Goal: Task Accomplishment & Management: Manage account settings

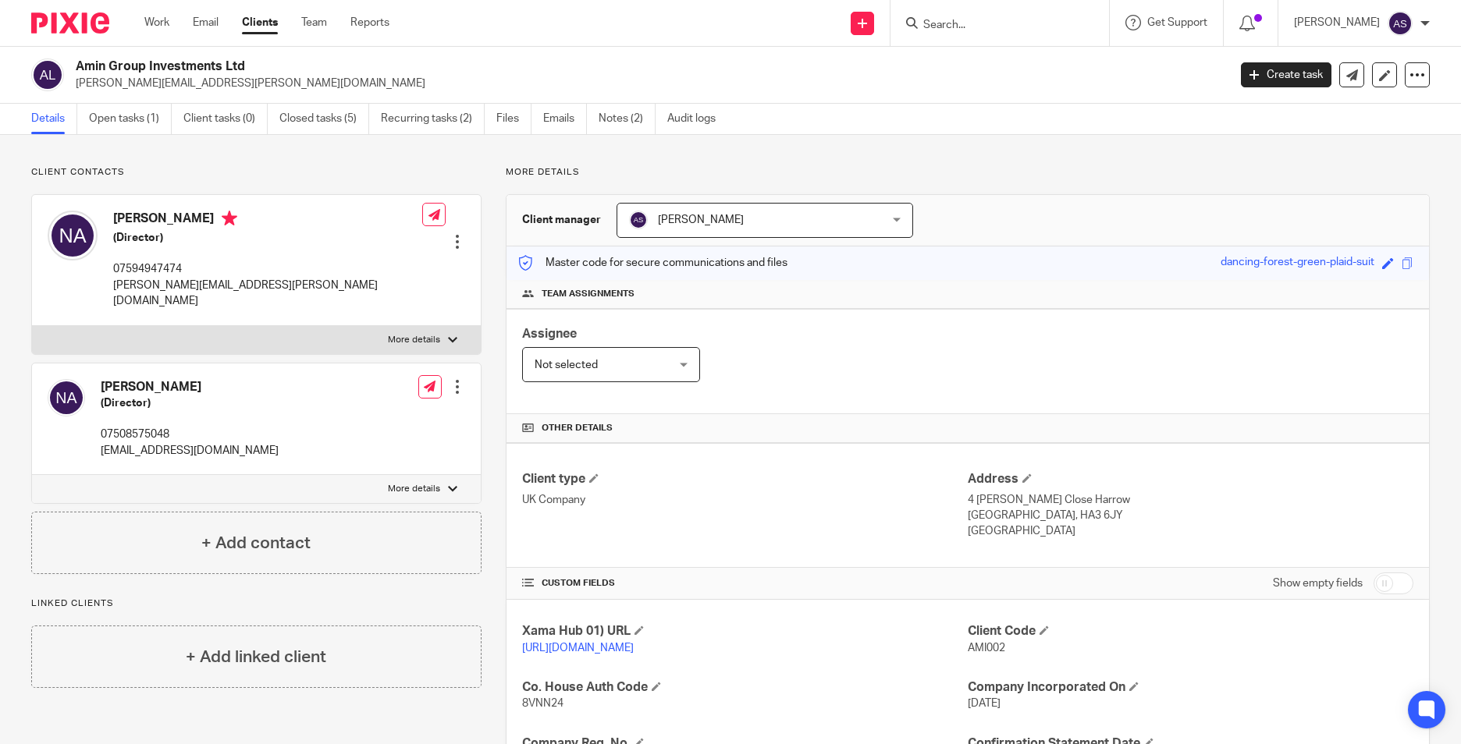
scroll to position [263, 0]
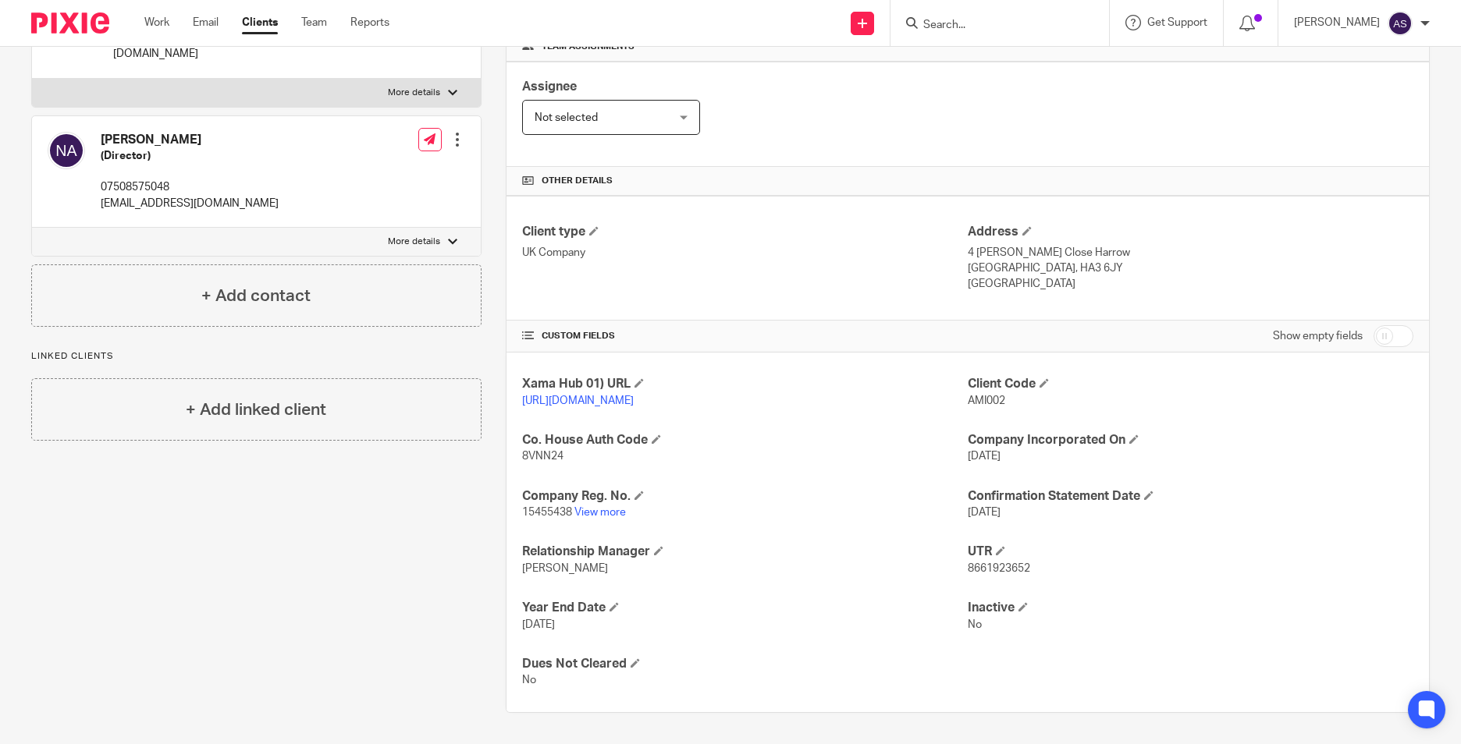
click at [980, 24] on input "Search" at bounding box center [991, 26] width 140 height 14
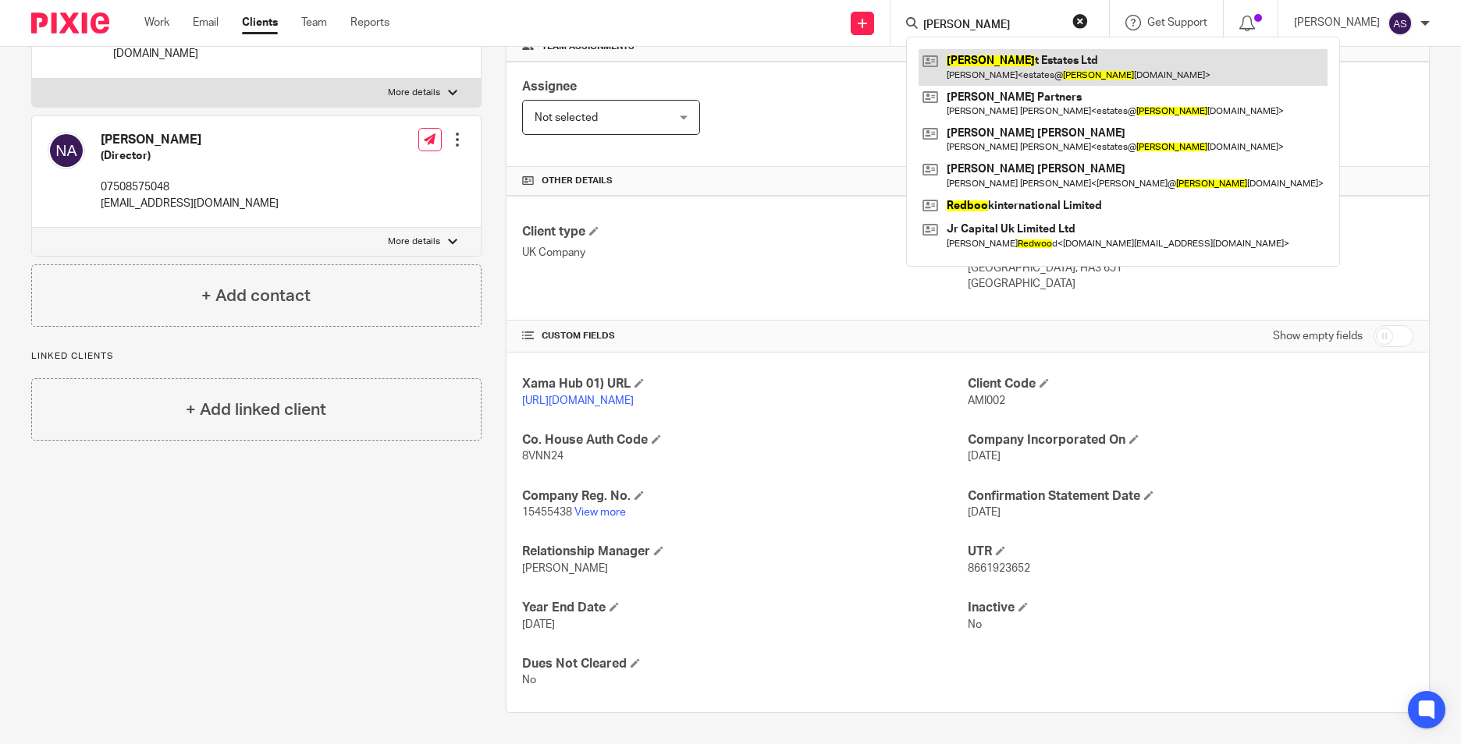
type input "redfoo"
click at [1107, 80] on link at bounding box center [1122, 67] width 409 height 36
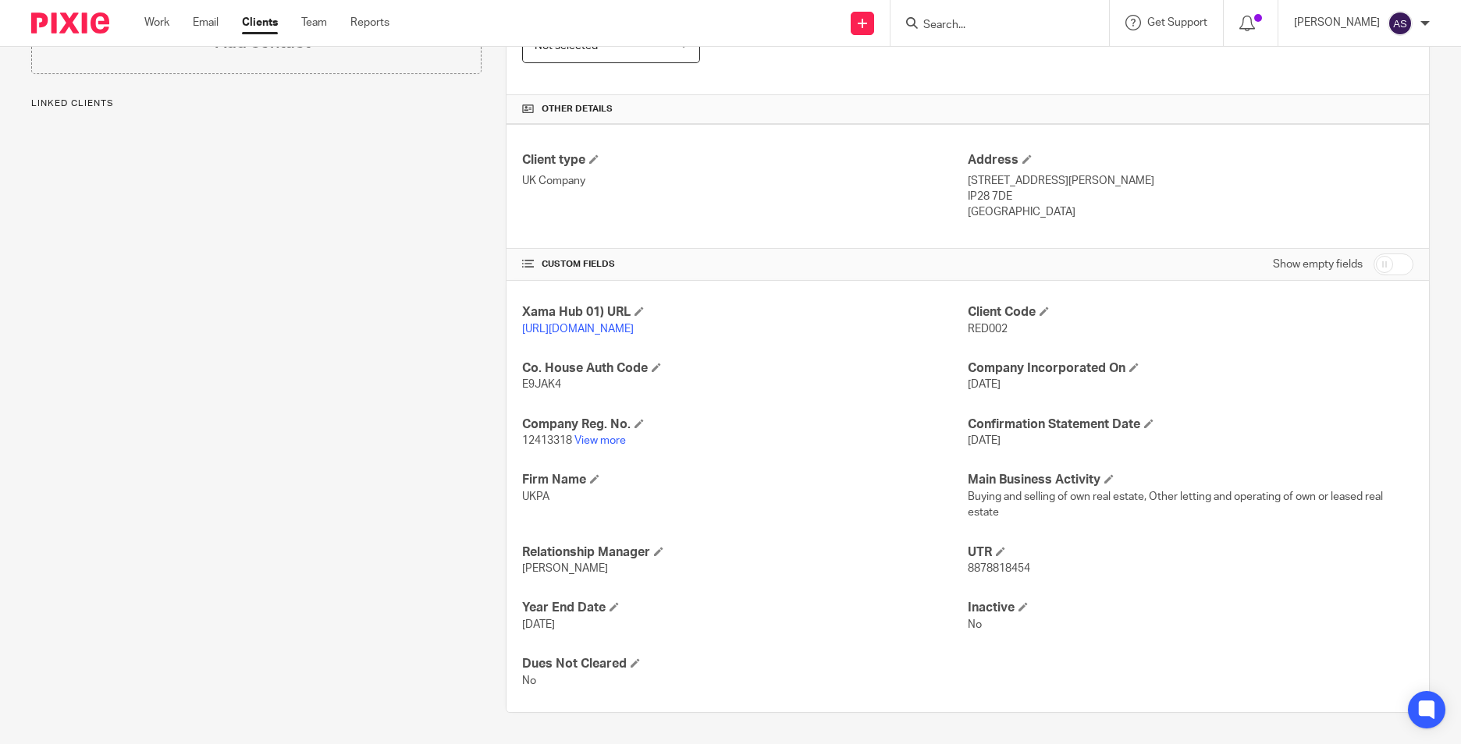
scroll to position [335, 0]
click at [584, 449] on p "12413318 View more" at bounding box center [744, 441] width 445 height 16
click at [587, 445] on link "View more" at bounding box center [599, 440] width 51 height 11
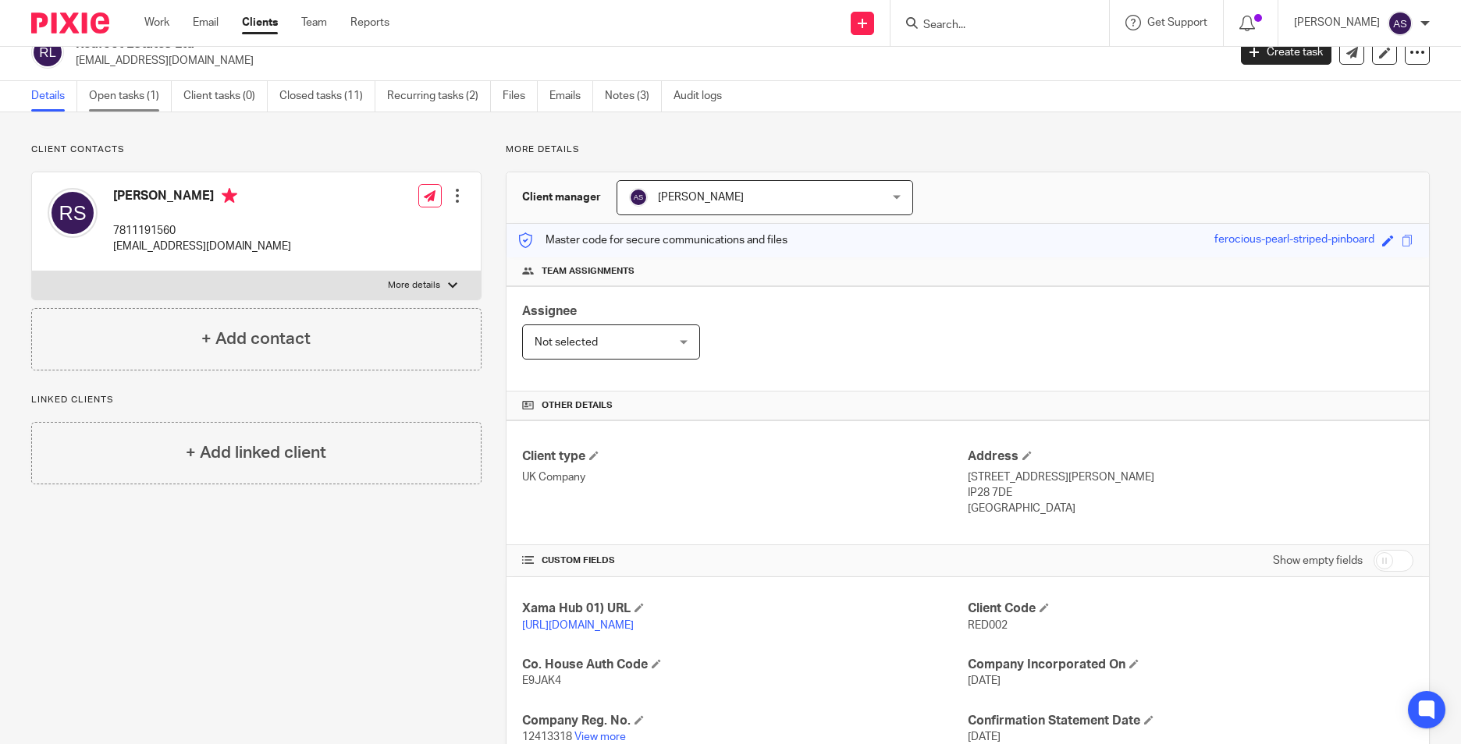
click at [133, 100] on link "Open tasks (1)" at bounding box center [130, 96] width 83 height 30
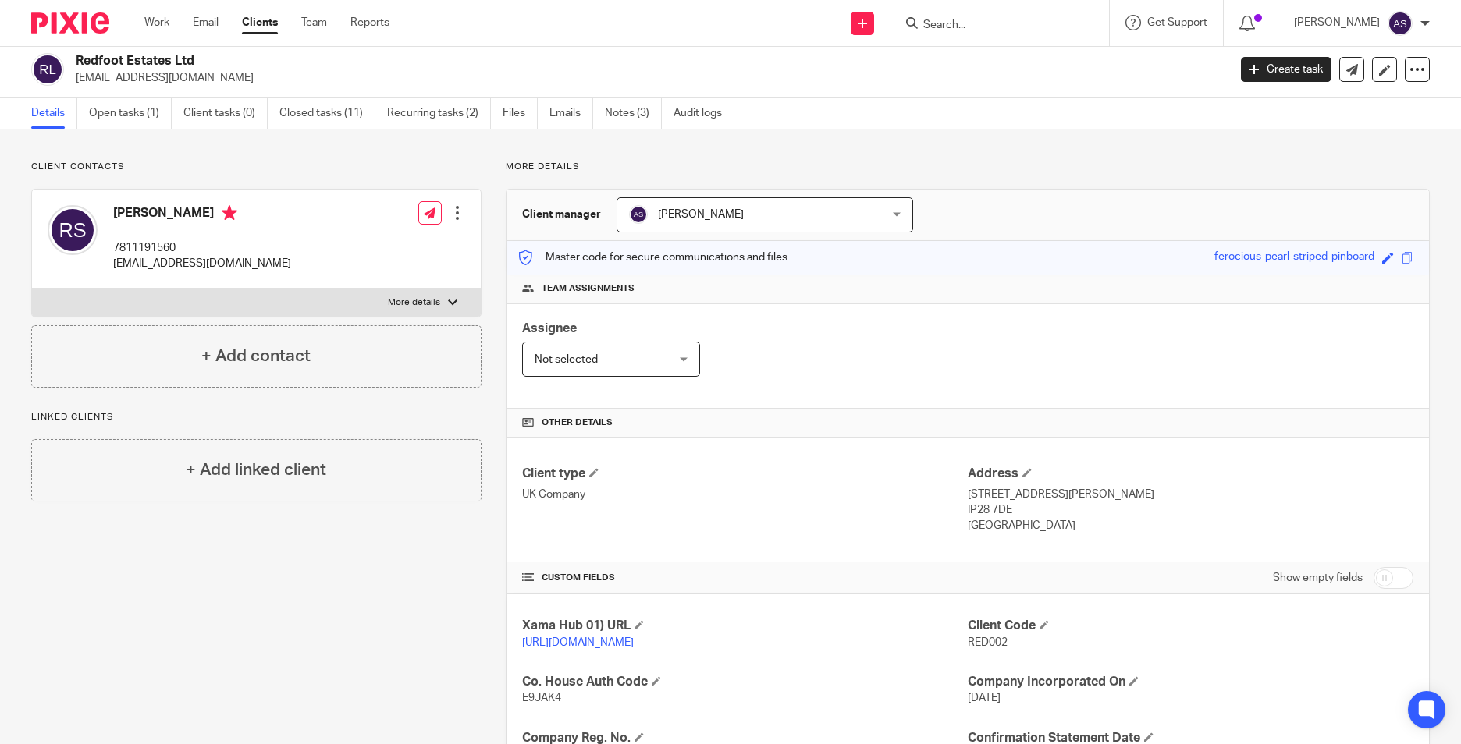
scroll to position [0, 0]
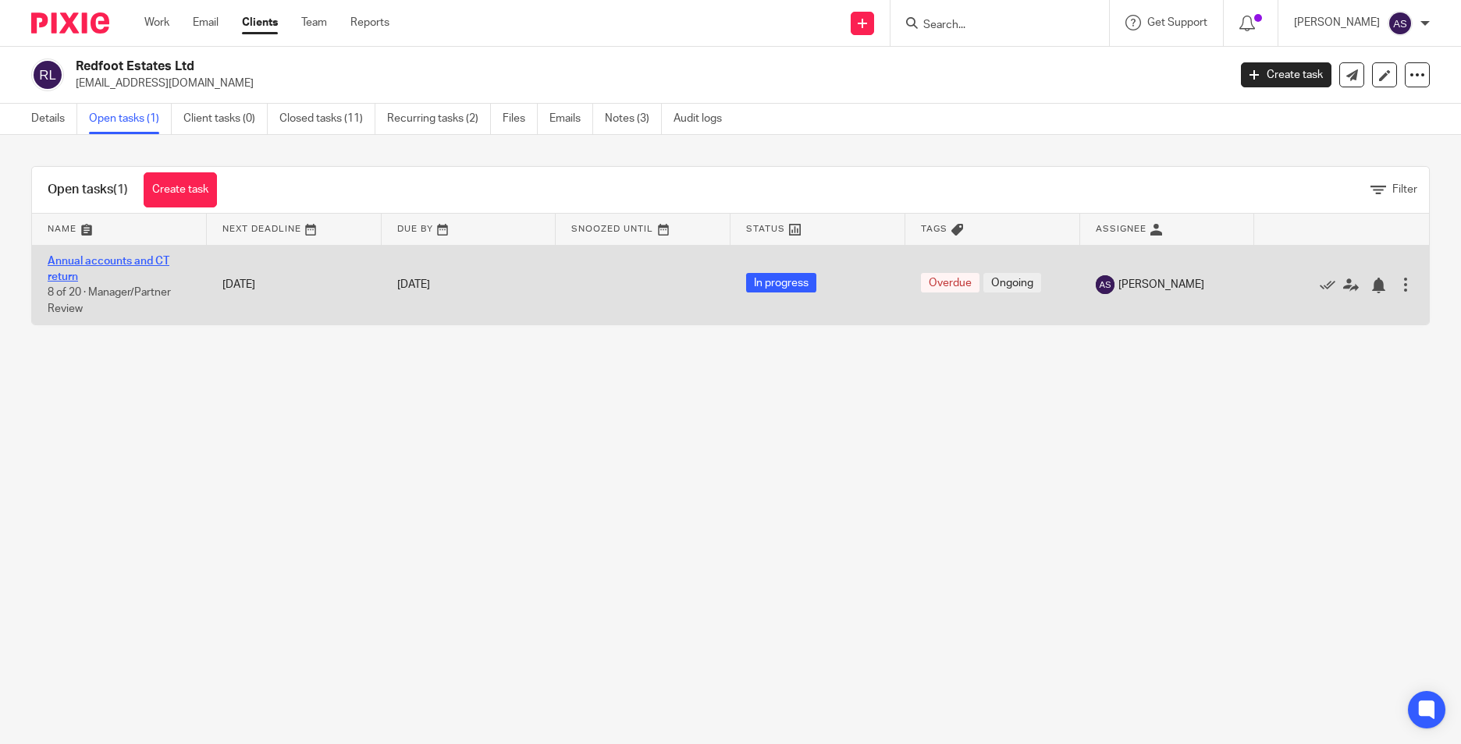
click at [90, 263] on link "Annual accounts and CT return" at bounding box center [109, 269] width 122 height 27
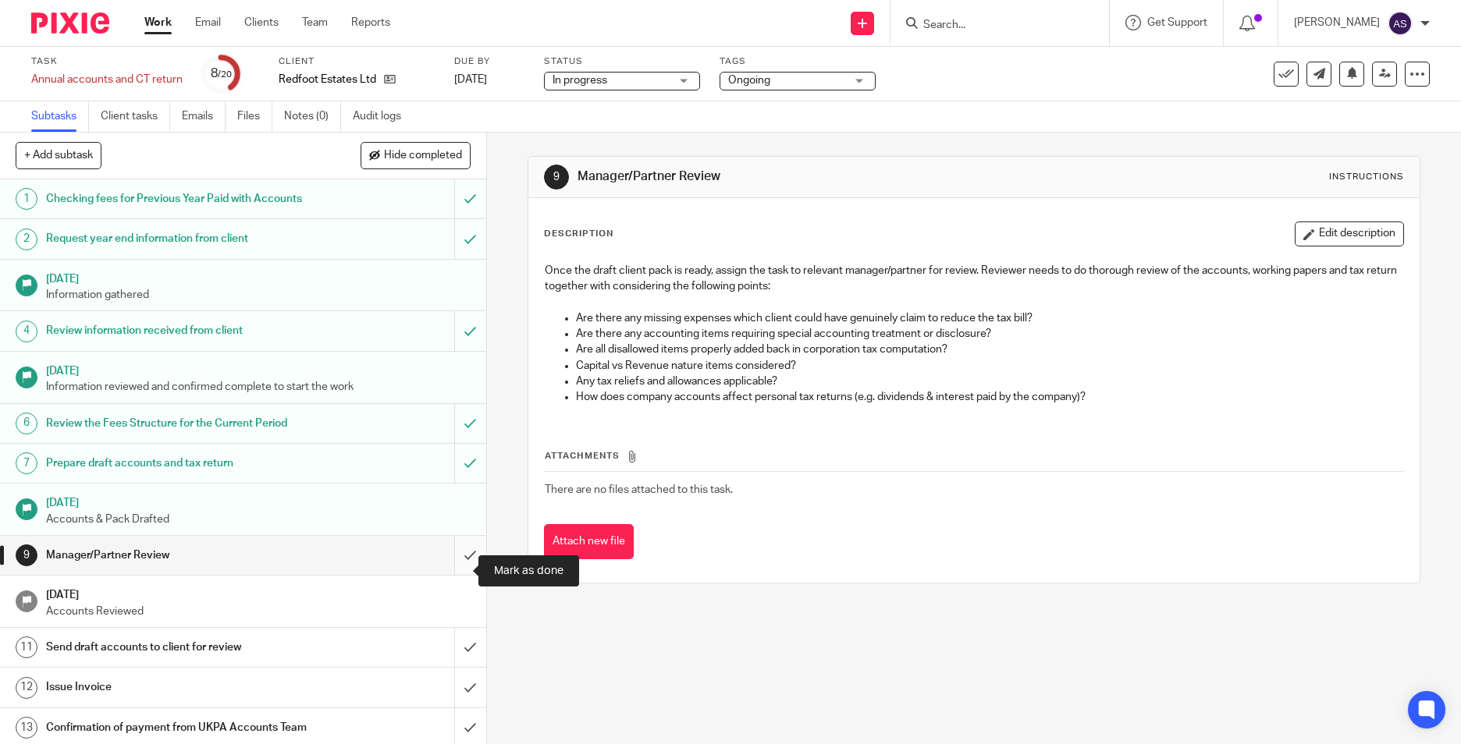
click at [447, 573] on input "submit" at bounding box center [243, 555] width 486 height 39
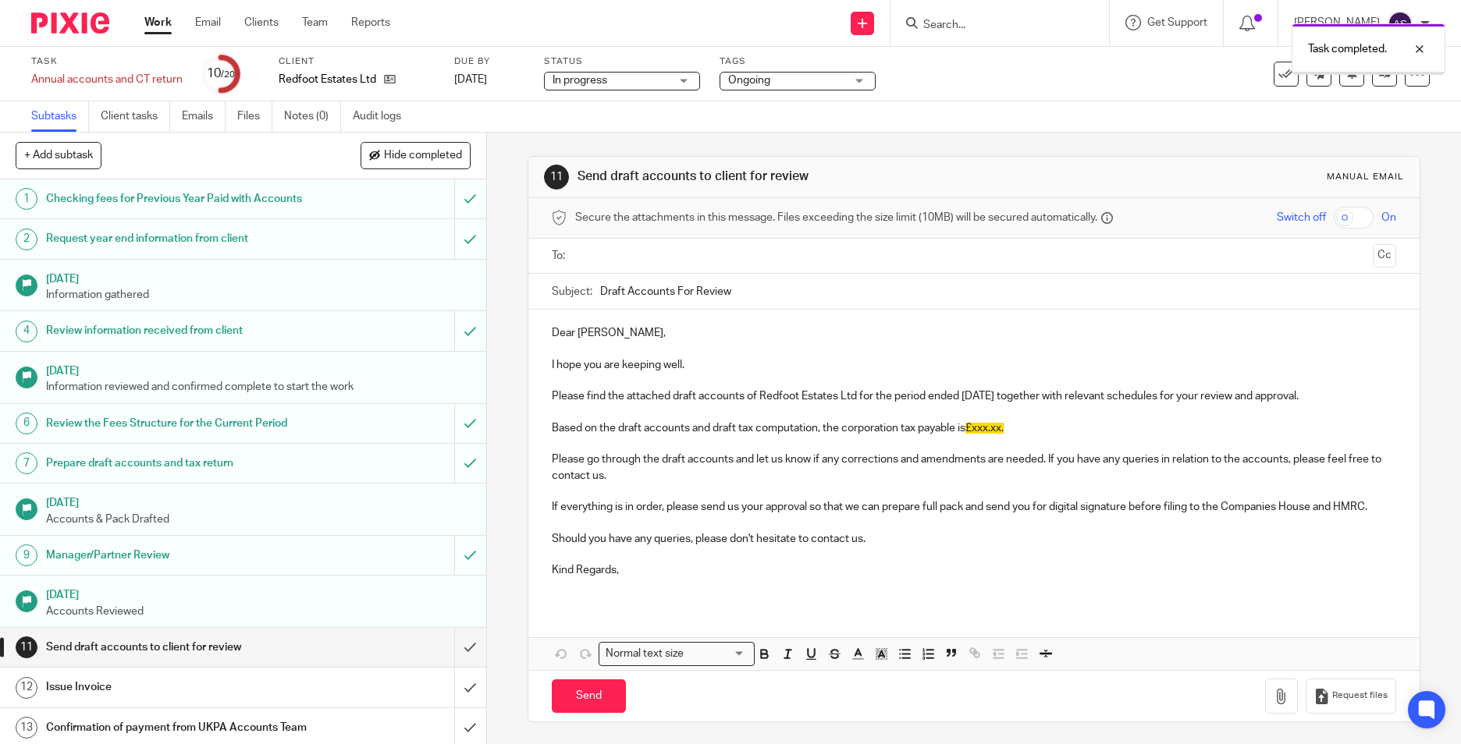
scroll to position [312, 0]
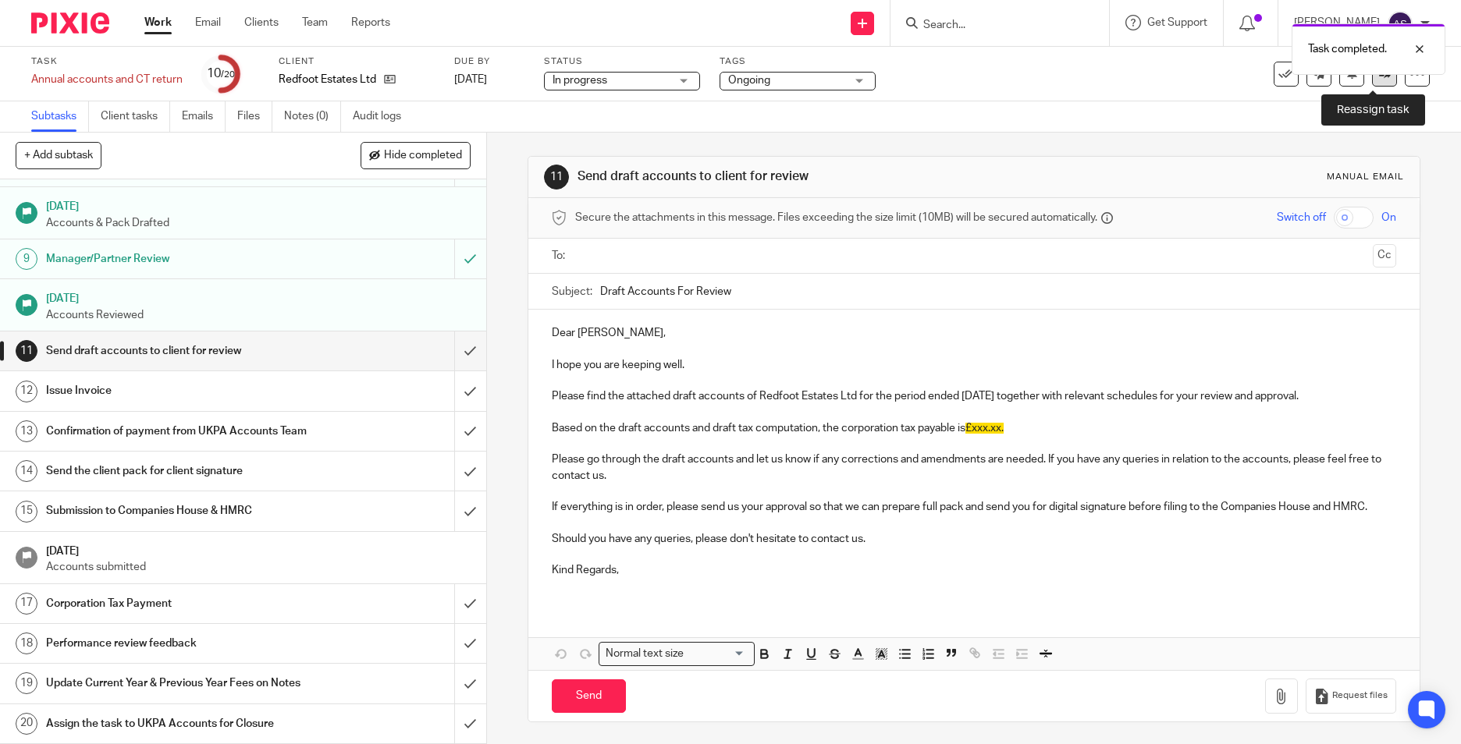
click at [1379, 78] on icon at bounding box center [1385, 74] width 12 height 12
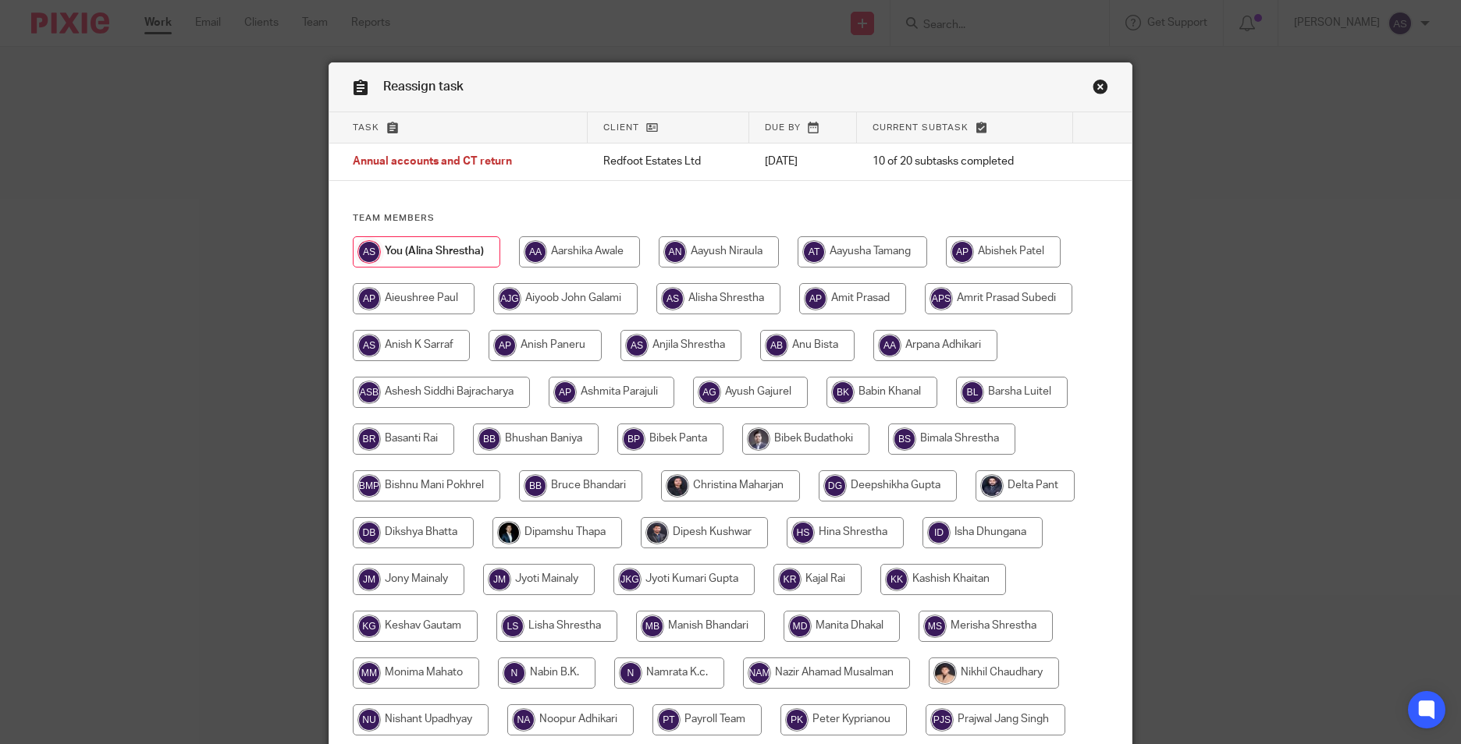
click at [1343, 91] on div "Reassign task Task Client Due by Current subtask Annual accounts and CT return …" at bounding box center [730, 372] width 1461 height 744
click at [1094, 84] on link "Close this dialog window" at bounding box center [1100, 89] width 16 height 21
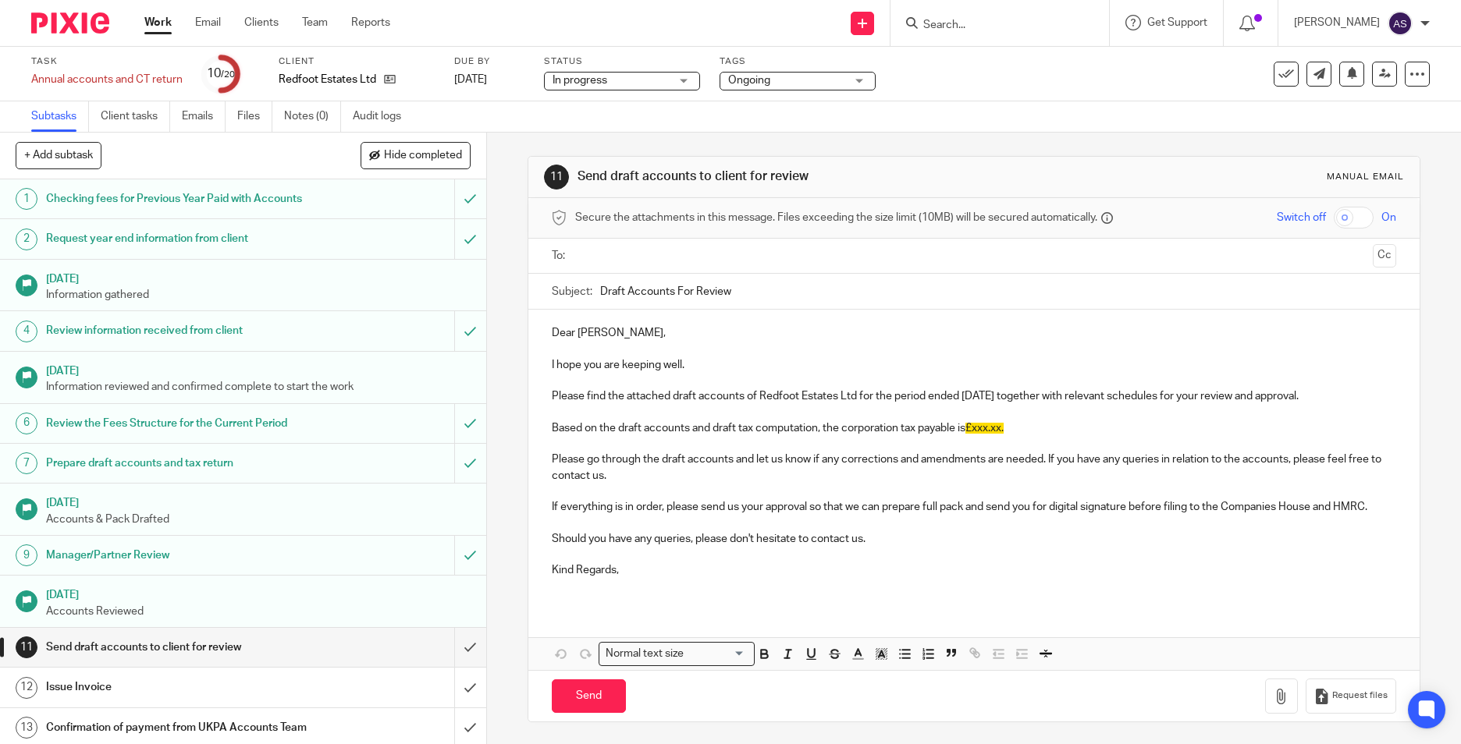
scroll to position [78, 0]
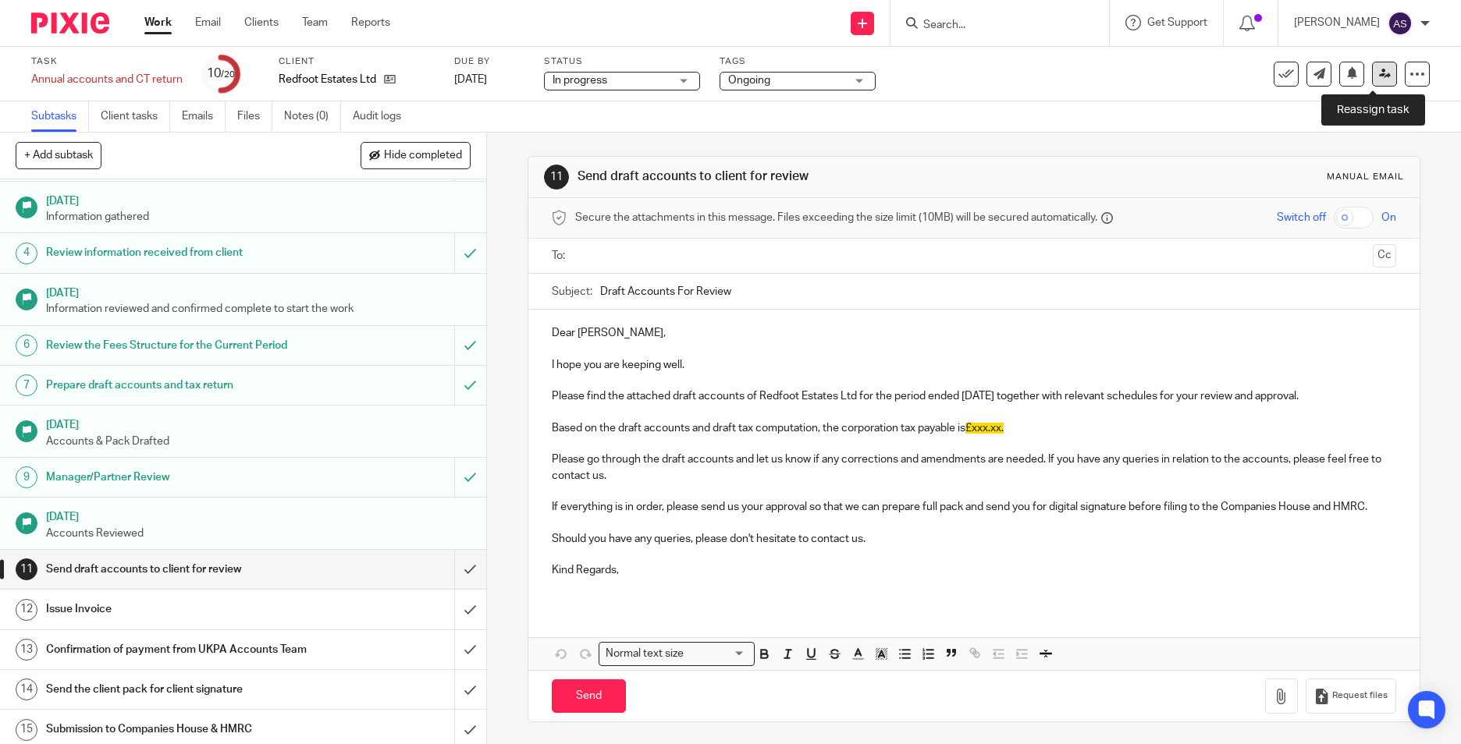
click at [1379, 76] on icon at bounding box center [1385, 74] width 12 height 12
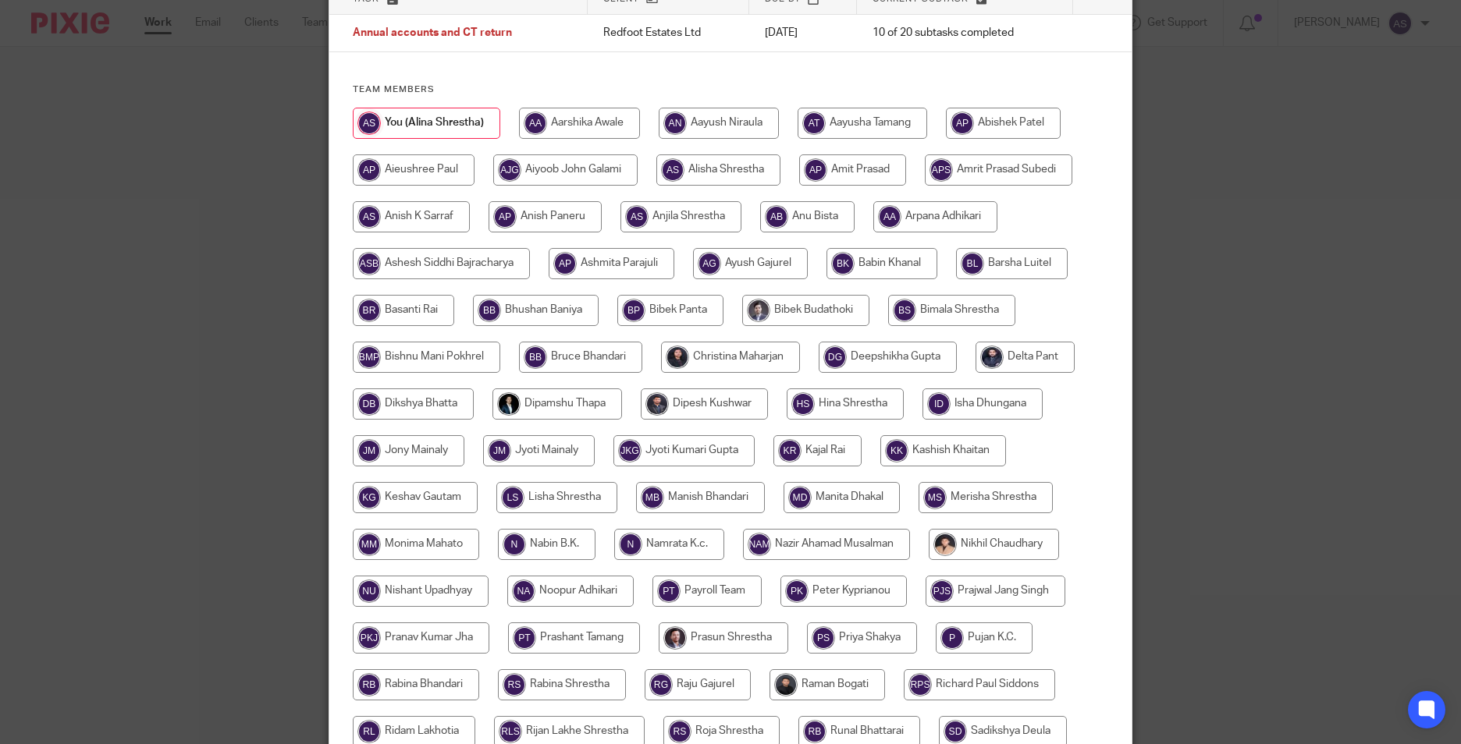
scroll to position [156, 0]
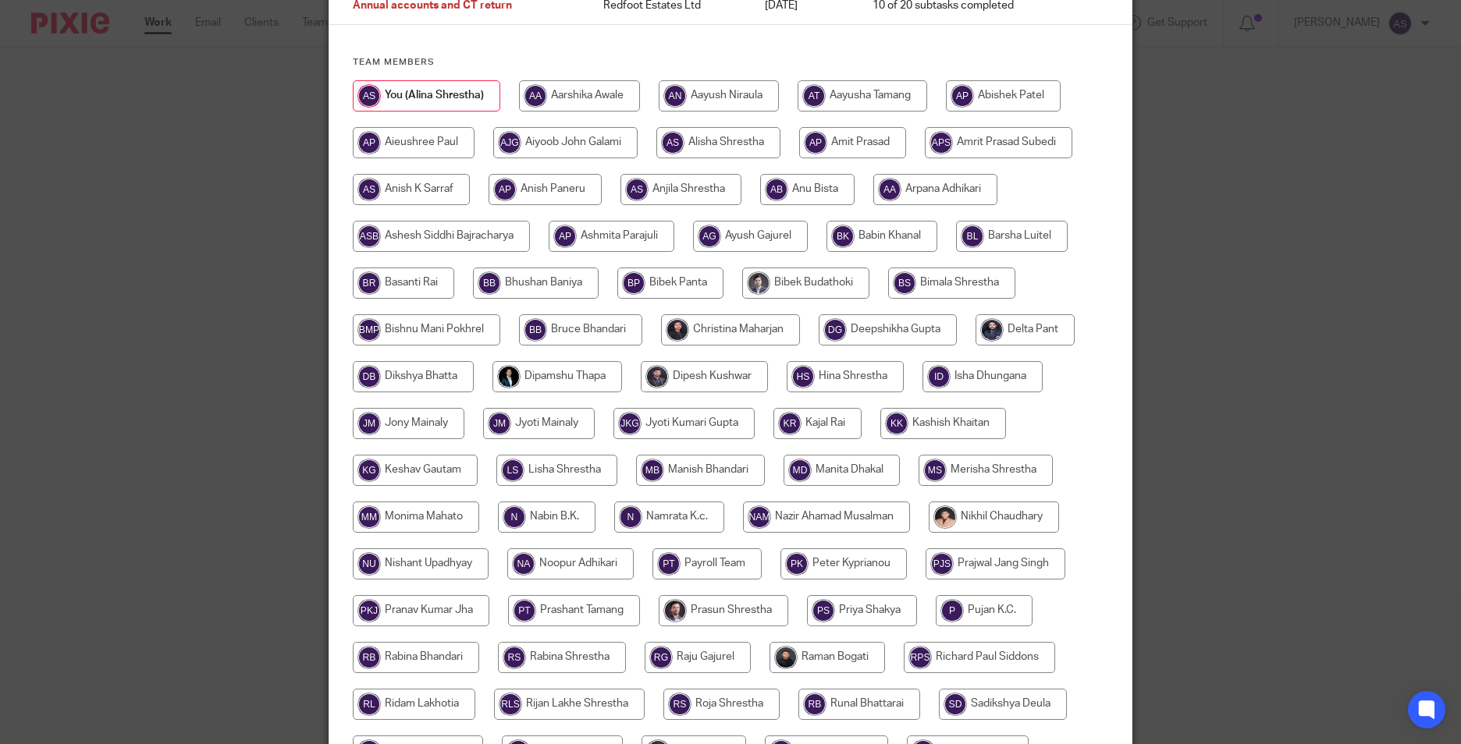
click at [992, 238] on input "radio" at bounding box center [1012, 236] width 112 height 31
radio input "true"
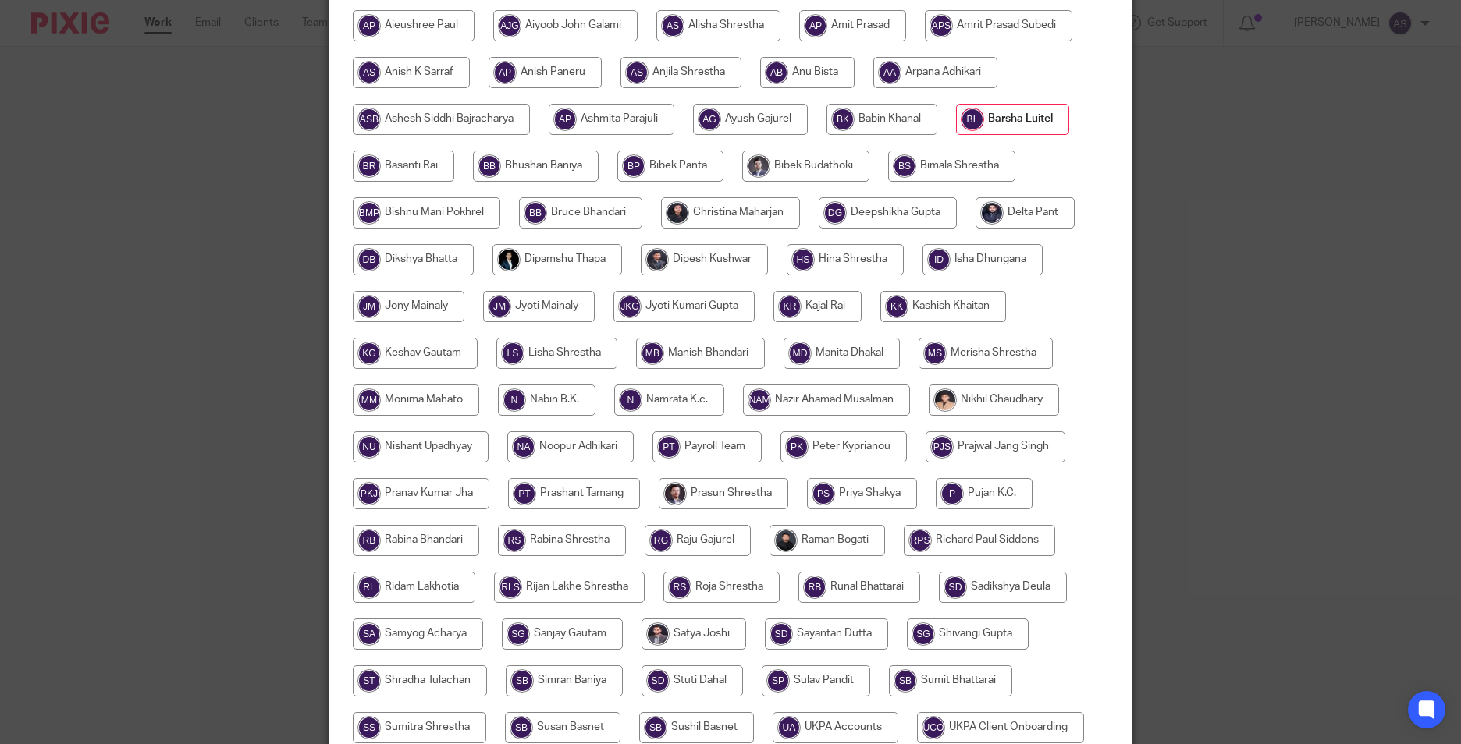
scroll to position [463, 0]
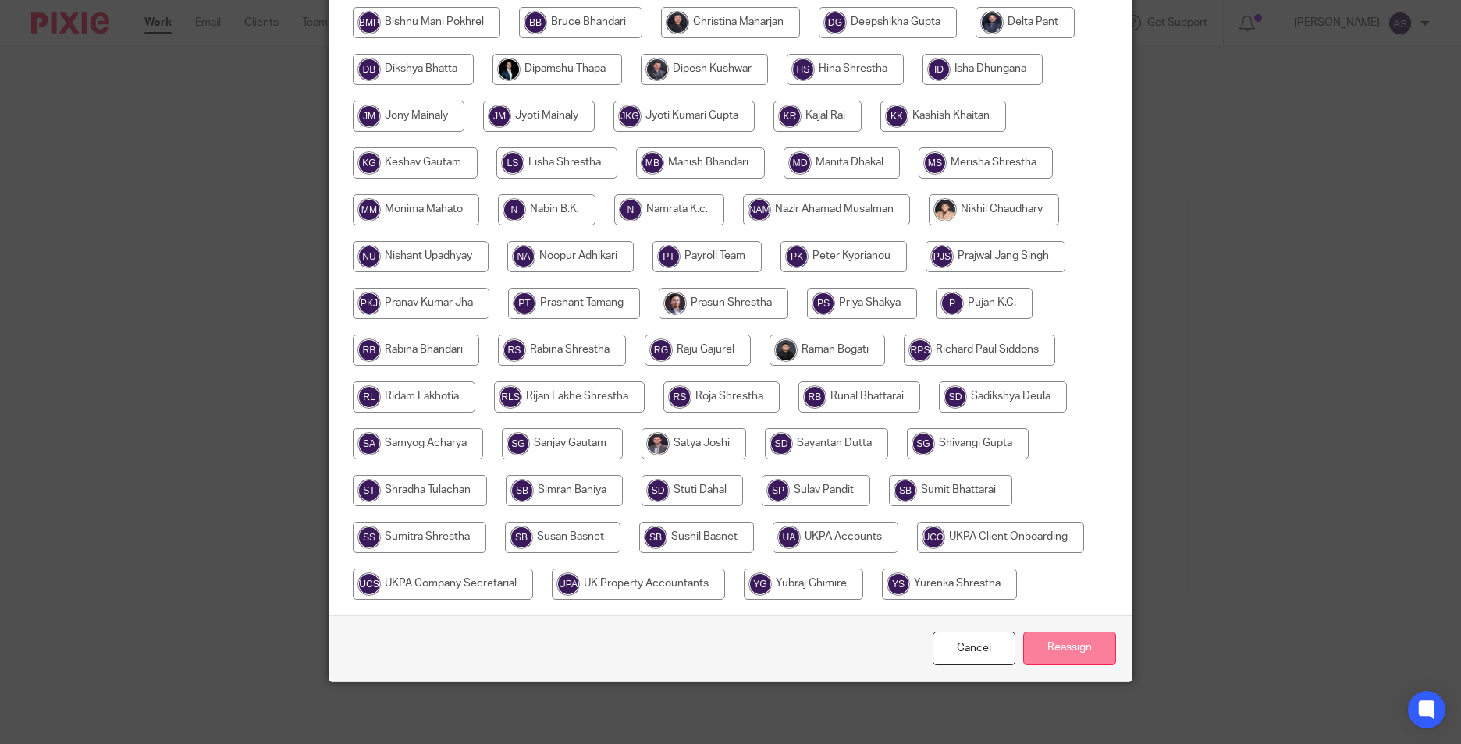
click at [1053, 655] on input "Reassign" at bounding box center [1069, 649] width 93 height 34
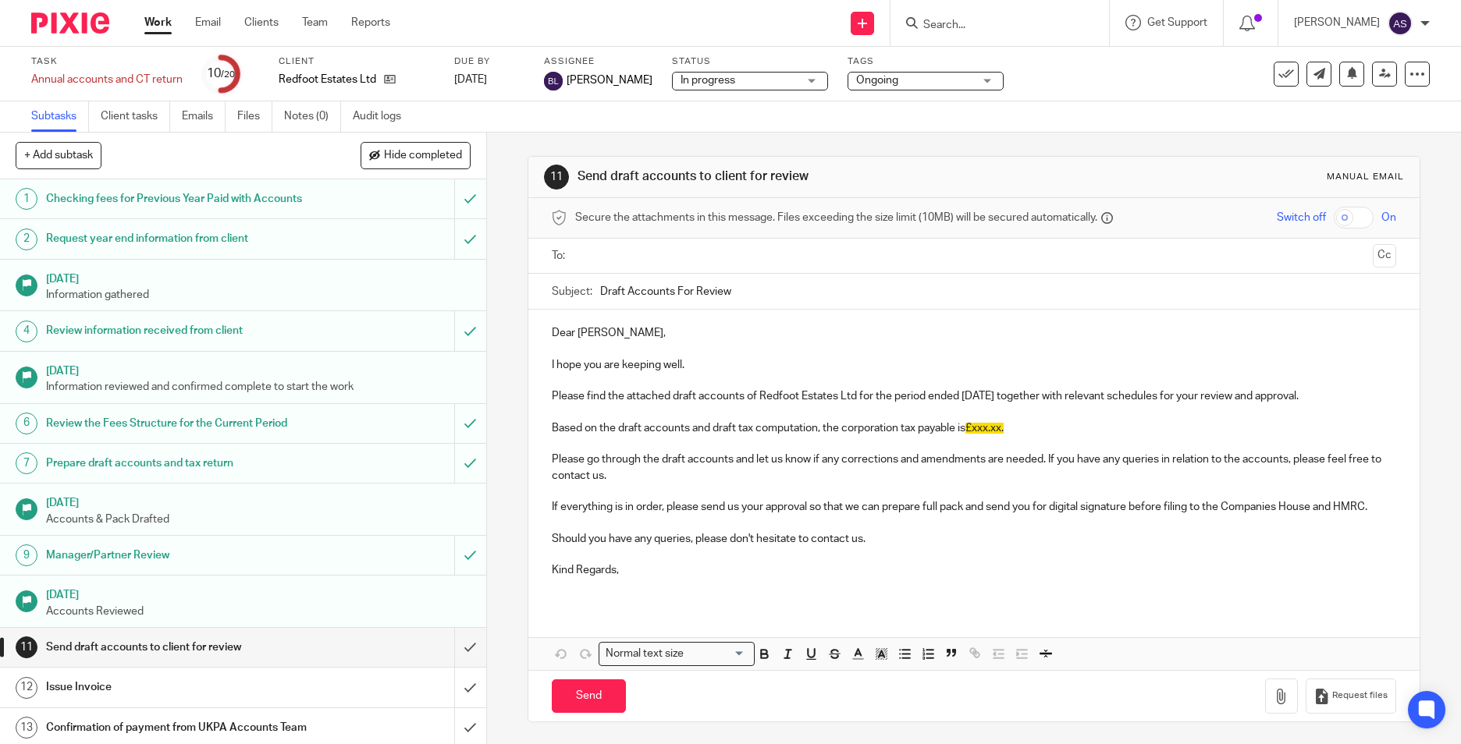
click at [1241, 293] on input "Draft Accounts For Review" at bounding box center [998, 291] width 796 height 35
